Goal: Task Accomplishment & Management: Manage account settings

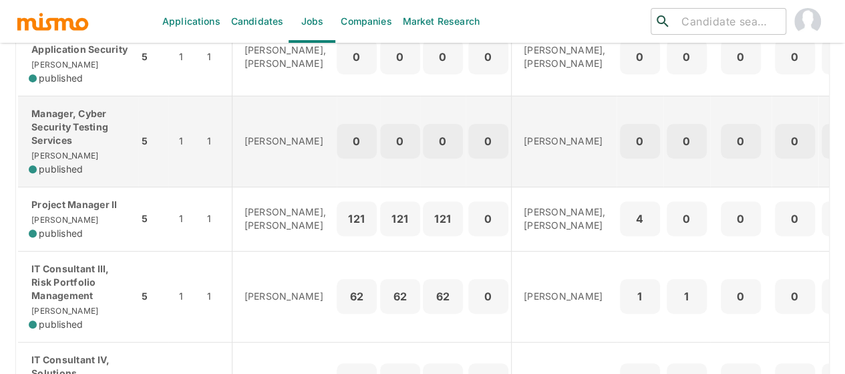
scroll to position [267, 0]
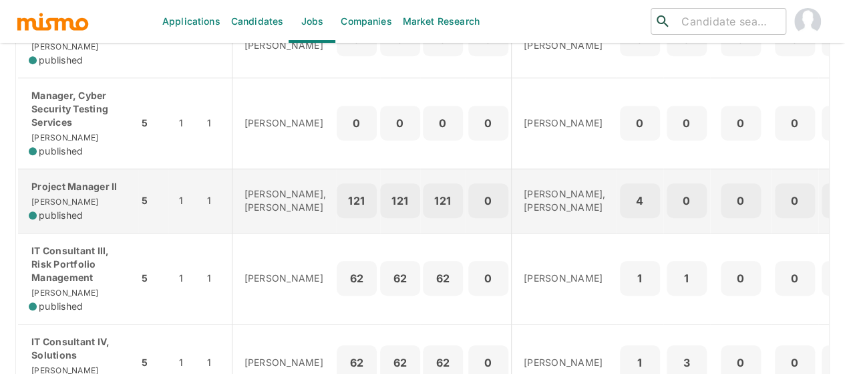
click at [83, 220] on div "Project Manager II Kaiser published" at bounding box center [78, 201] width 99 height 42
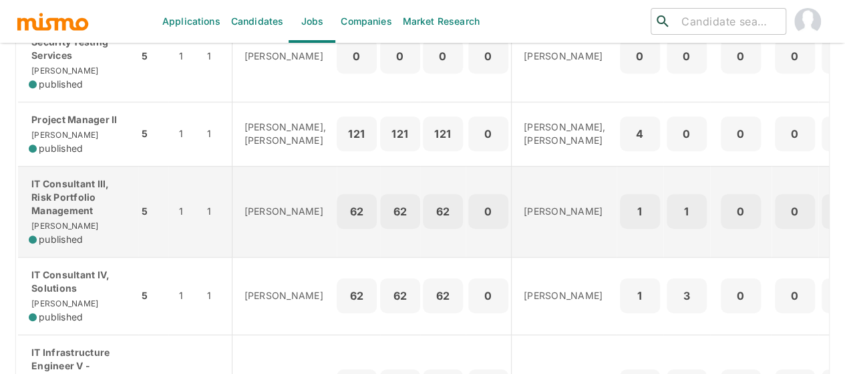
click at [70, 217] on p "IT Consultant III, Risk Portfolio Management" at bounding box center [78, 197] width 99 height 40
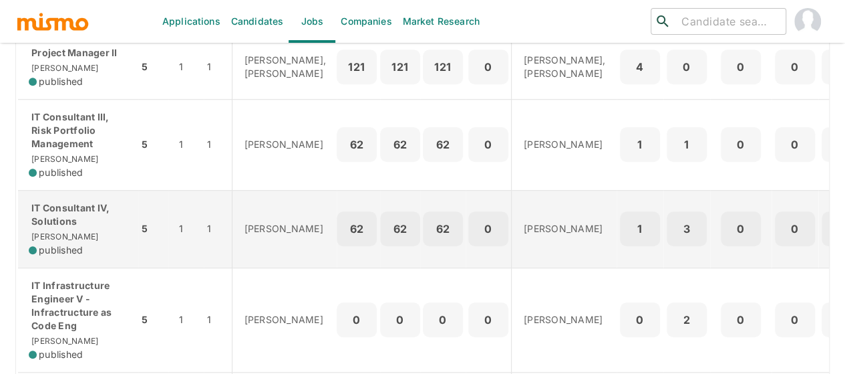
click at [77, 228] on p "IT Consultant IV, Solutions" at bounding box center [78, 214] width 99 height 27
click at [67, 254] on div "IT Consultant IV, Solutions Kaiser published" at bounding box center [78, 228] width 99 height 55
click at [68, 228] on p "IT Consultant IV, Solutions" at bounding box center [78, 214] width 99 height 27
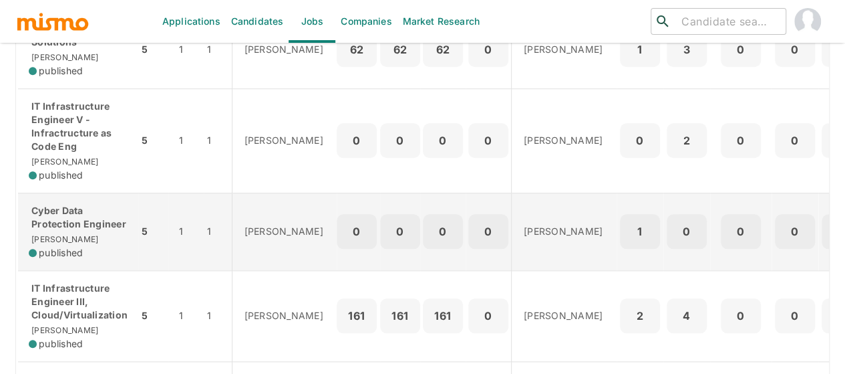
scroll to position [601, 0]
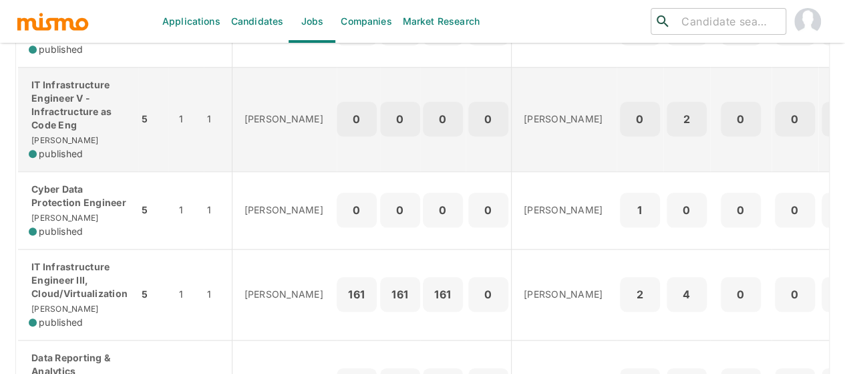
click at [72, 122] on p "IT Infrastructure Engineer V - Infractructure as Code Eng" at bounding box center [78, 104] width 99 height 53
click at [75, 132] on p "IT Infrastructure Engineer V - Infractructure as Code Eng" at bounding box center [78, 104] width 99 height 53
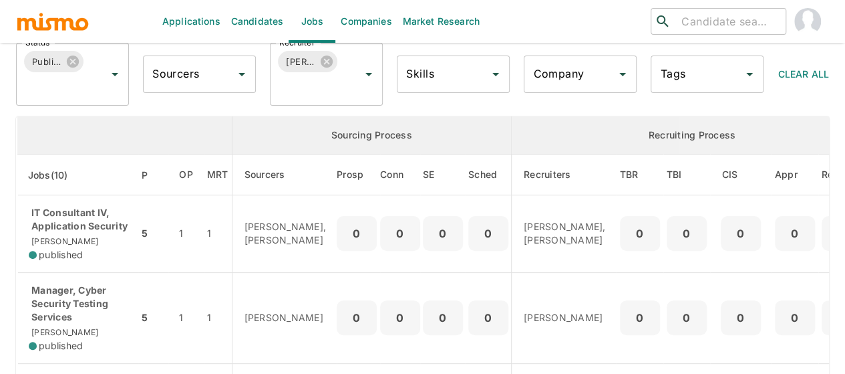
scroll to position [63, 0]
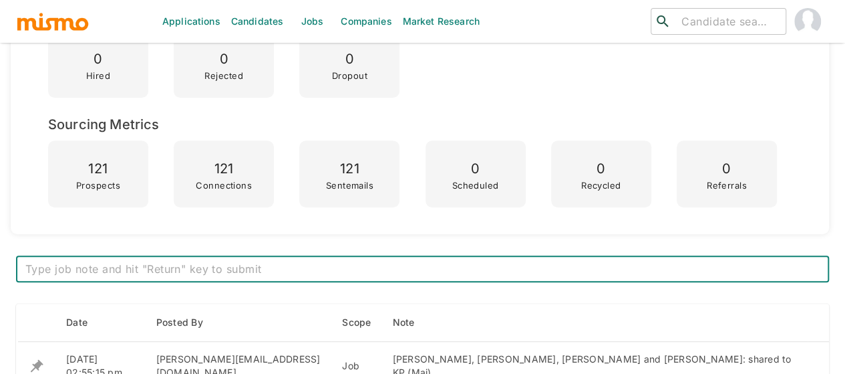
scroll to position [615, 0]
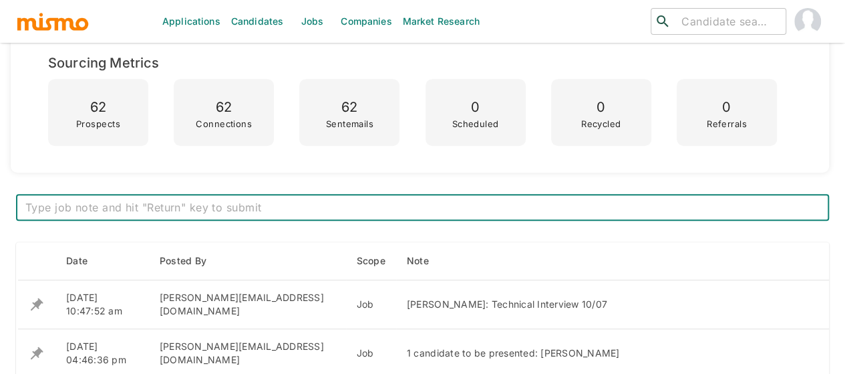
scroll to position [401, 0]
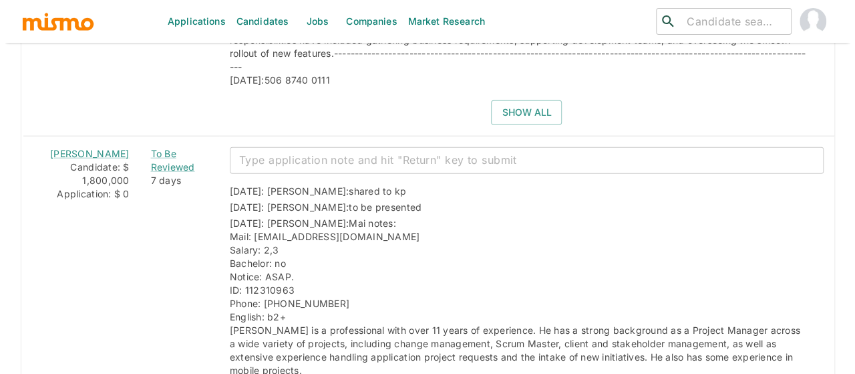
scroll to position [1604, 0]
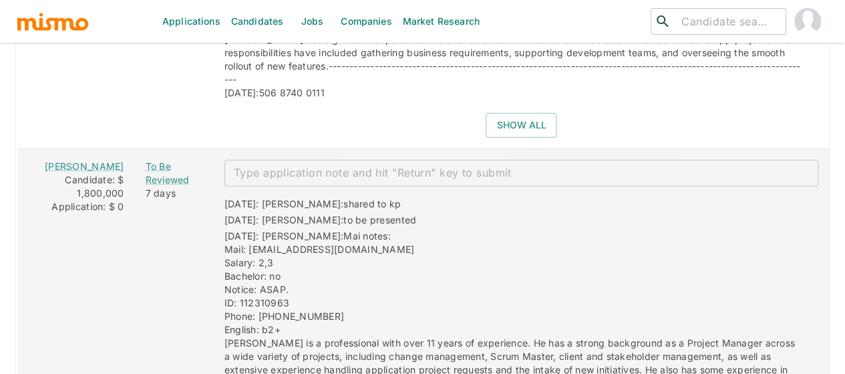
click at [270, 165] on textarea "enhanced table" at bounding box center [521, 172] width 575 height 15
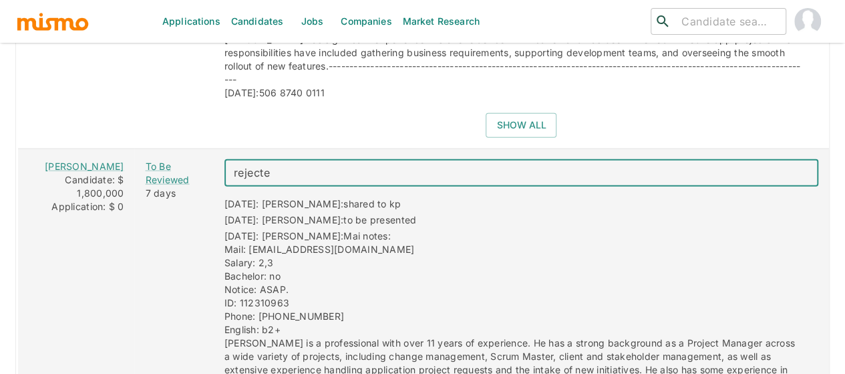
type textarea "rejected"
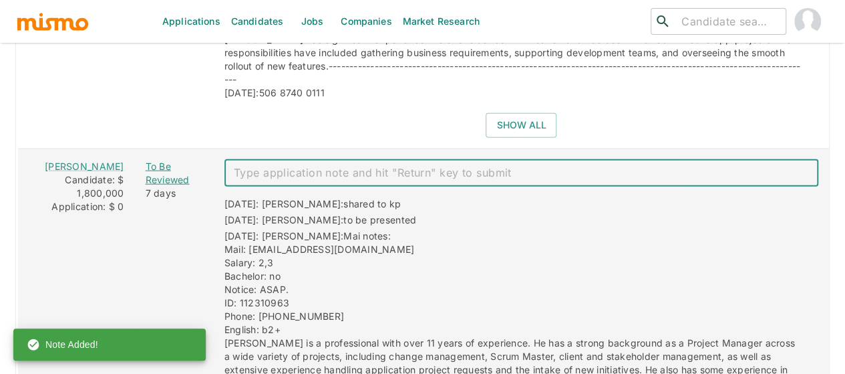
click at [157, 160] on div "To Be Reviewed" at bounding box center [173, 173] width 57 height 27
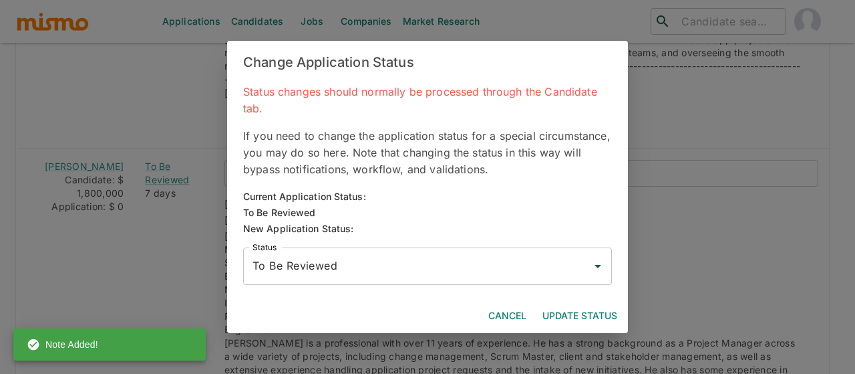
click at [326, 257] on input "To Be Reviewed" at bounding box center [417, 265] width 337 height 25
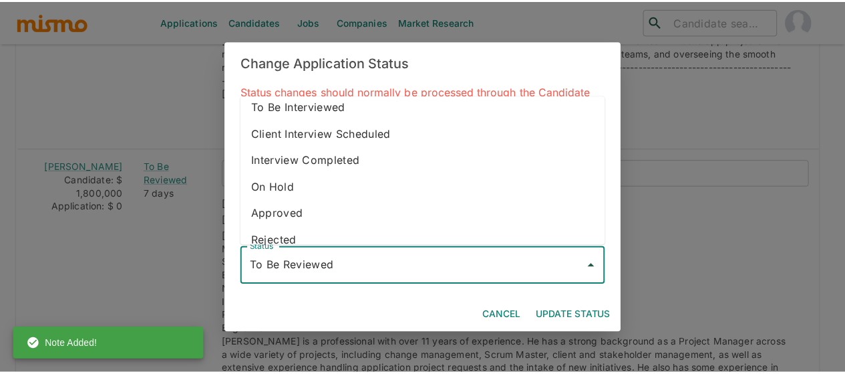
scroll to position [75, 0]
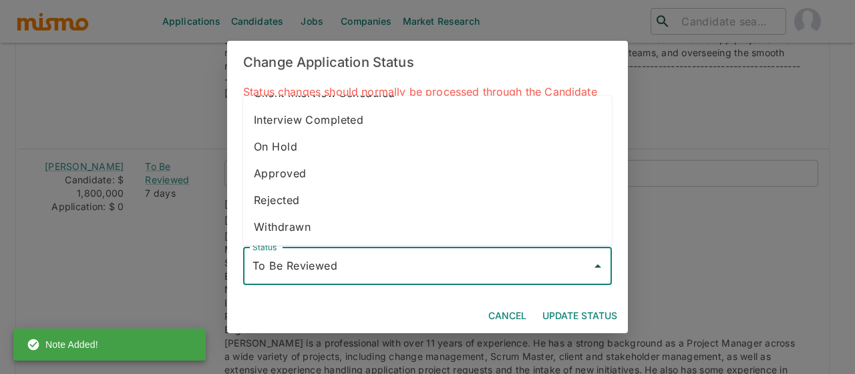
click at [317, 202] on li "Rejected" at bounding box center [427, 199] width 369 height 27
type input "Rejected"
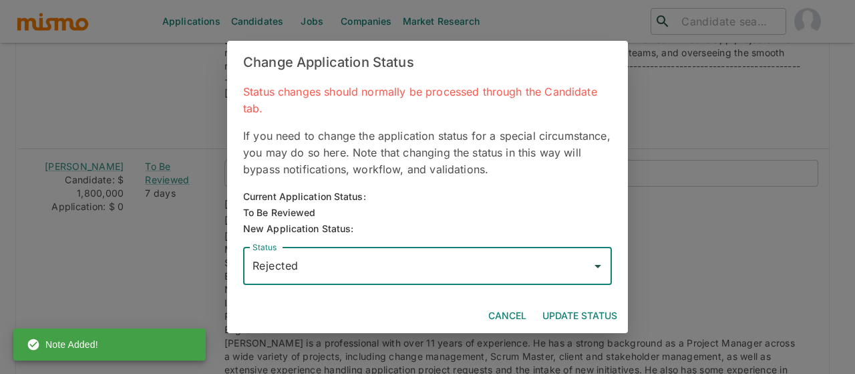
click at [591, 307] on button "Update Status" at bounding box center [580, 315] width 86 height 25
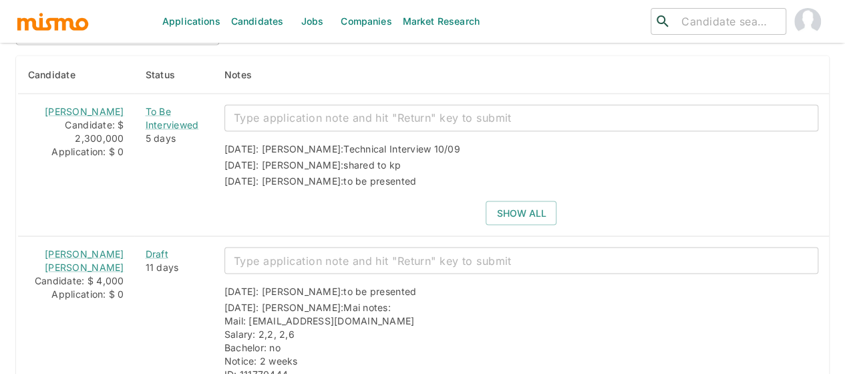
scroll to position [1136, 0]
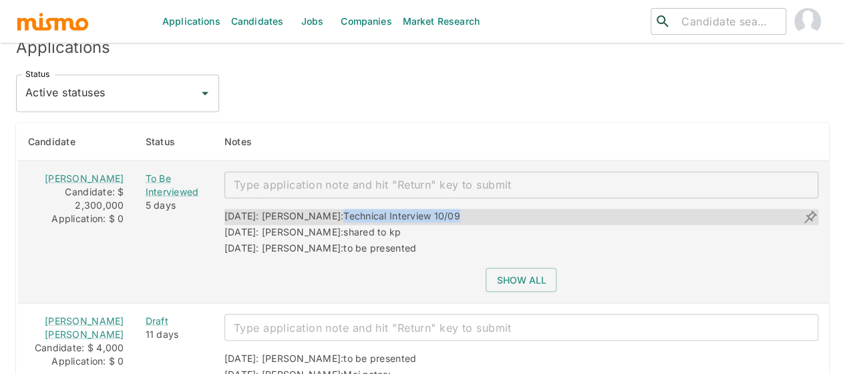
drag, startPoint x: 420, startPoint y: 207, endPoint x: 297, endPoint y: 209, distance: 123.7
click at [297, 209] on div "10/01/2025: Kaiser: Technical Interview 10/09" at bounding box center [522, 217] width 594 height 16
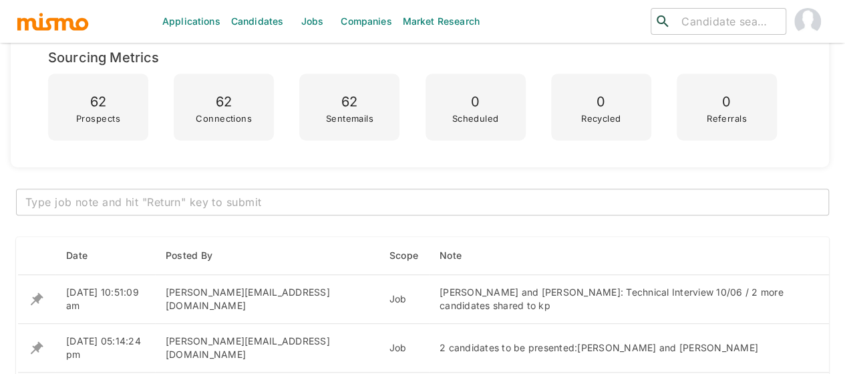
scroll to position [468, 0]
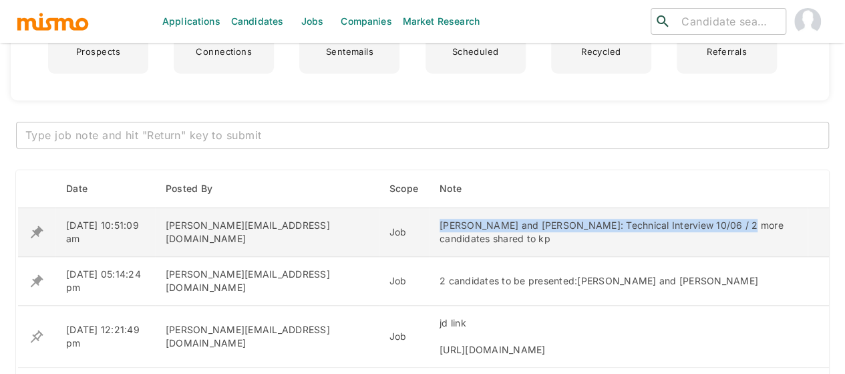
drag, startPoint x: 648, startPoint y: 222, endPoint x: 351, endPoint y: 225, distance: 296.7
click at [440, 225] on div "[PERSON_NAME] and [PERSON_NAME]: Technical Interview 10/06 / 2 more candidates …" at bounding box center [619, 232] width 358 height 27
copy div "wagner campos and guillermo alvarez: Technical Interview 10/06"
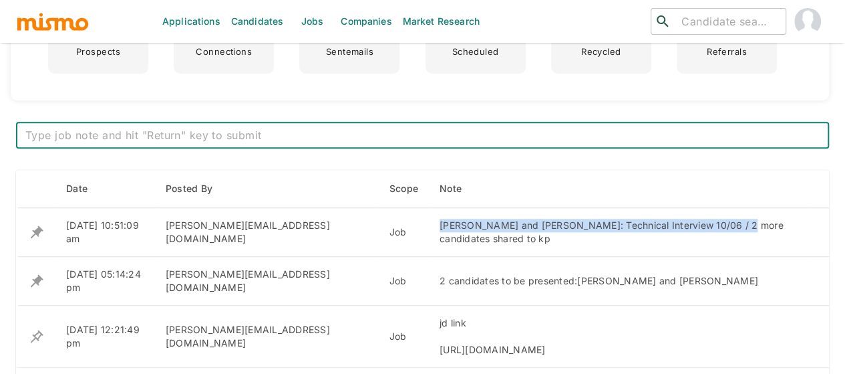
click at [246, 136] on textarea at bounding box center [422, 135] width 795 height 15
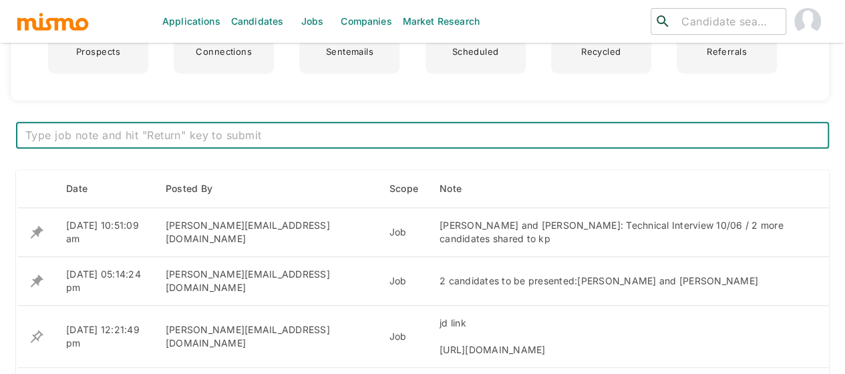
paste textarea "wagner campos and guillermo alvarez: Technical Interview 10/06"
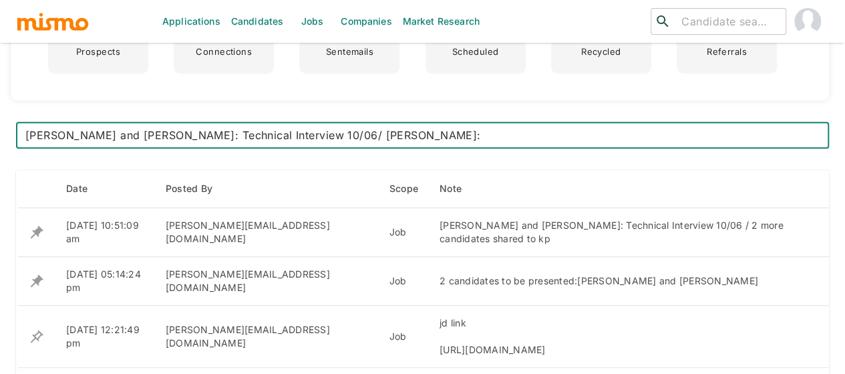
drag, startPoint x: 369, startPoint y: 134, endPoint x: 235, endPoint y: 133, distance: 134.3
click at [235, 133] on textarea "wagner campos and guillermo alvarez: Technical Interview 10/06/ Jose Garcia:" at bounding box center [422, 135] width 795 height 15
click at [456, 134] on textarea "wagner campos and guillermo alvarez: Technical Interview 10/06/ Jose Garcia:" at bounding box center [422, 135] width 795 height 15
paste textarea "Technical Interview 10/06"
type textarea "[PERSON_NAME] and [PERSON_NAME]: Technical Interview 10/06/ [PERSON_NAME]: Tech…"
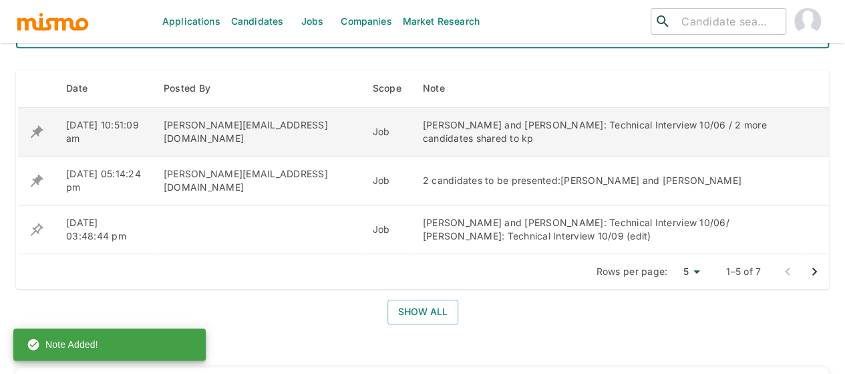
scroll to position [601, 0]
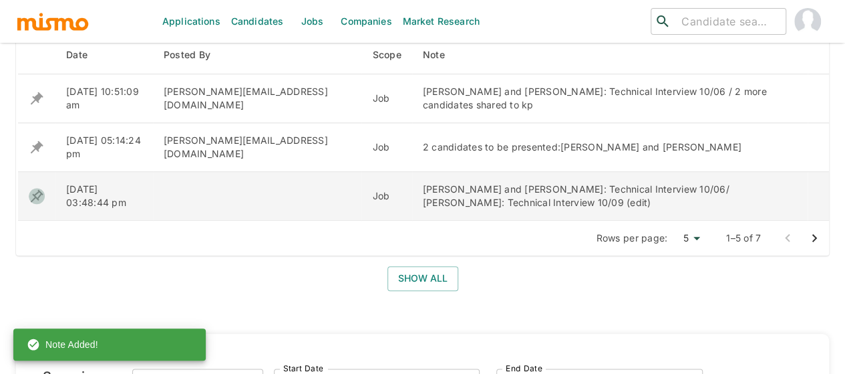
click at [37, 193] on icon "enhanced table" at bounding box center [37, 196] width 16 height 16
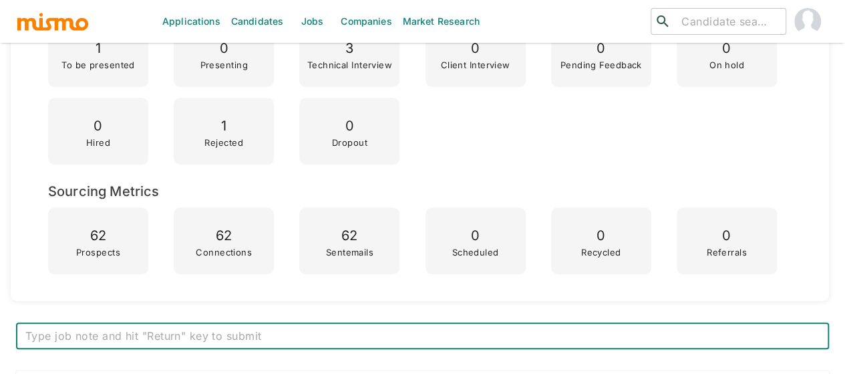
scroll to position [535, 0]
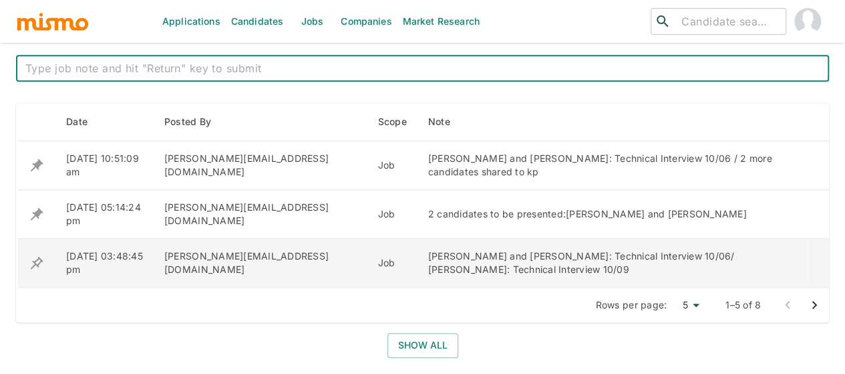
click at [36, 259] on icon "enhanced table" at bounding box center [37, 262] width 13 height 13
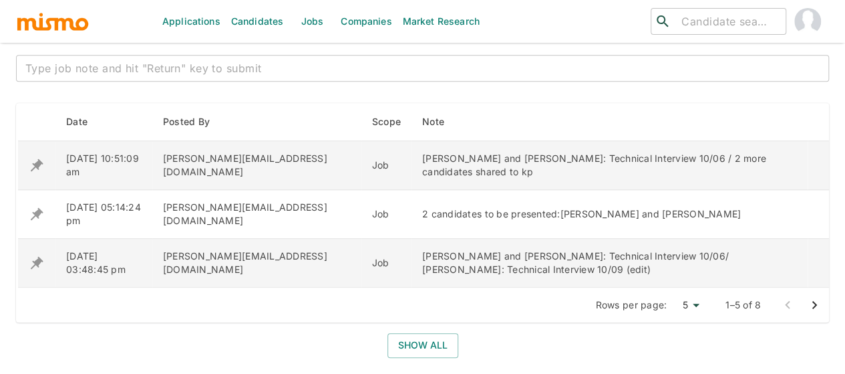
click at [31, 162] on icon "enhanced table" at bounding box center [37, 165] width 16 height 16
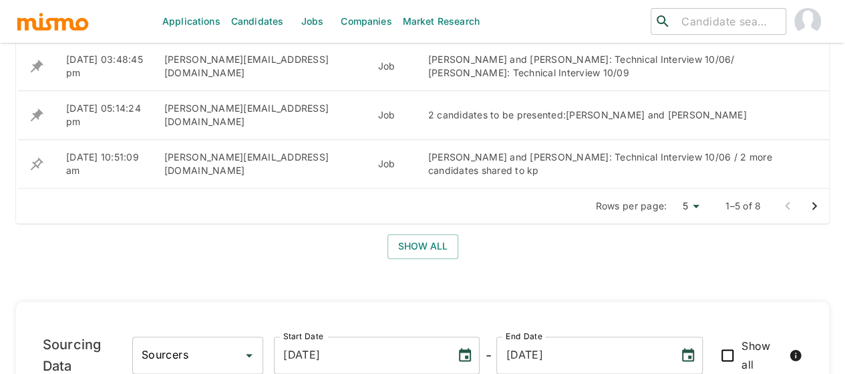
scroll to position [548, 0]
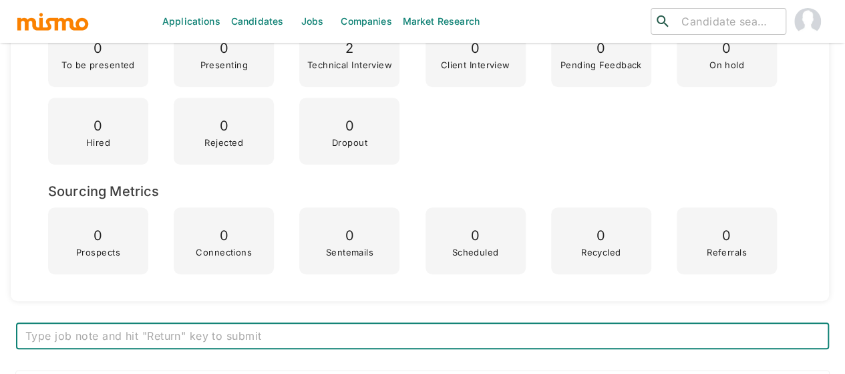
scroll to position [535, 0]
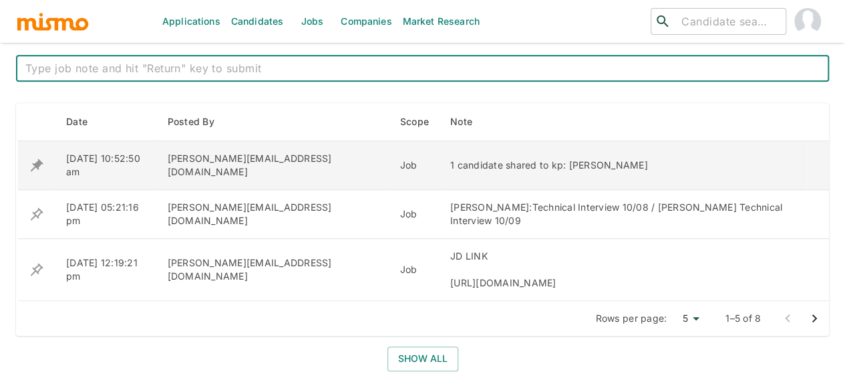
click at [33, 157] on icon "enhanced table" at bounding box center [37, 165] width 16 height 16
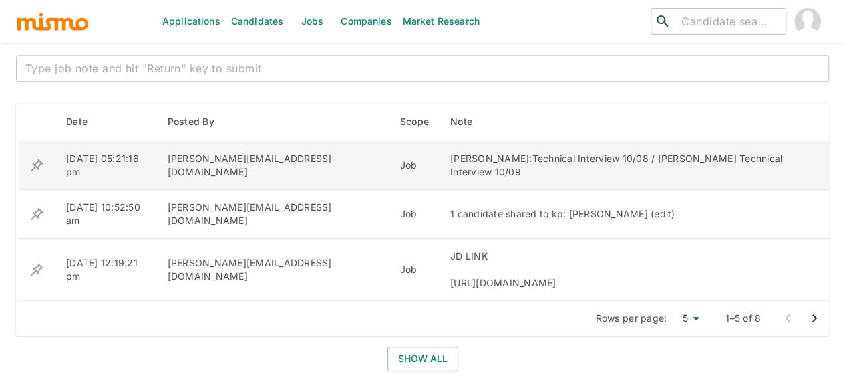
click at [31, 158] on icon "enhanced table" at bounding box center [37, 165] width 16 height 16
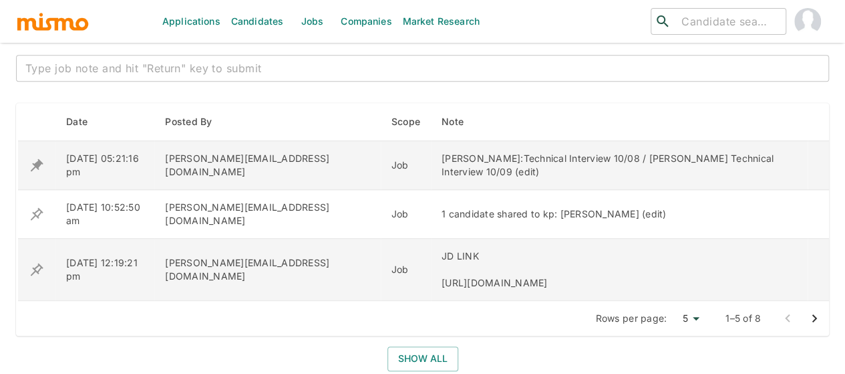
click at [39, 263] on icon "enhanced table" at bounding box center [37, 269] width 13 height 13
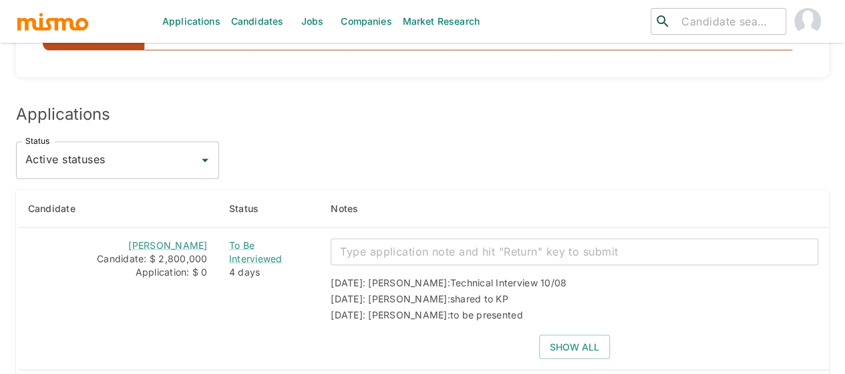
scroll to position [1002, 0]
